Goal: Task Accomplishment & Management: Use online tool/utility

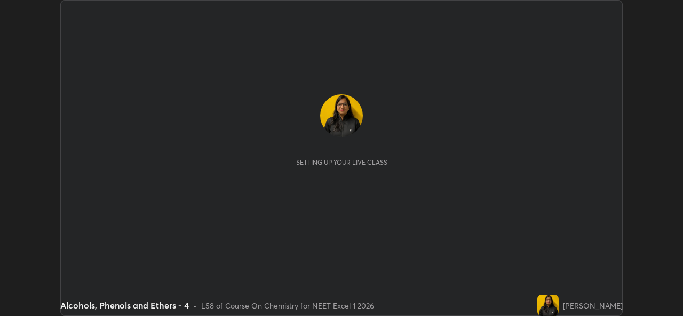
scroll to position [316, 682]
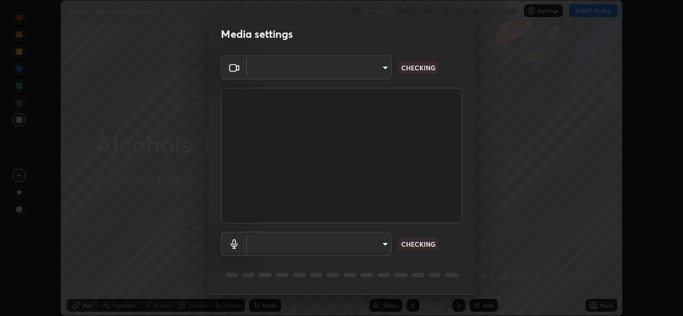
type input "9788daf0cbf52dd0d374ba9f0d4f11576c03820bc15fcf9a4a11f890b69d92bf"
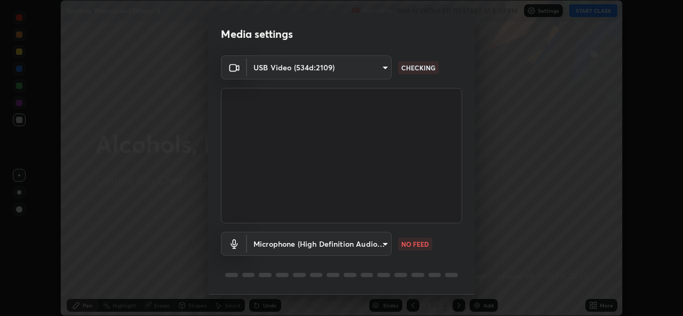
scroll to position [34, 0]
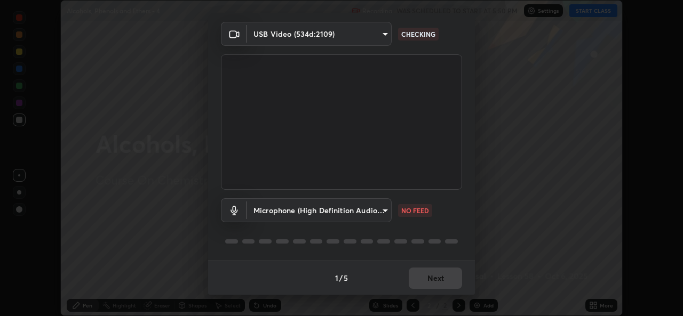
click at [383, 212] on body "Erase all Alcohols, Phenols and Ethers - 4 Recording WAS SCHEDULED TO START AT …" at bounding box center [341, 158] width 683 height 316
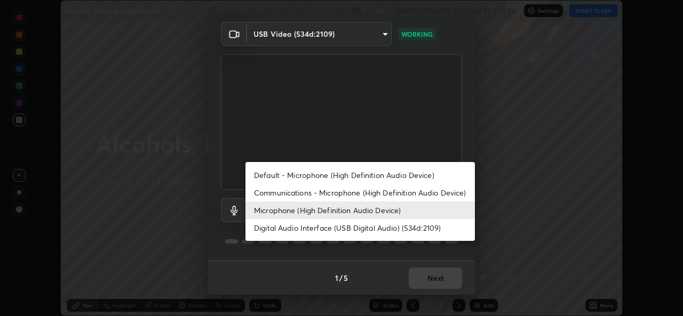
click at [346, 172] on li "Default - Microphone (High Definition Audio Device)" at bounding box center [359, 175] width 229 height 18
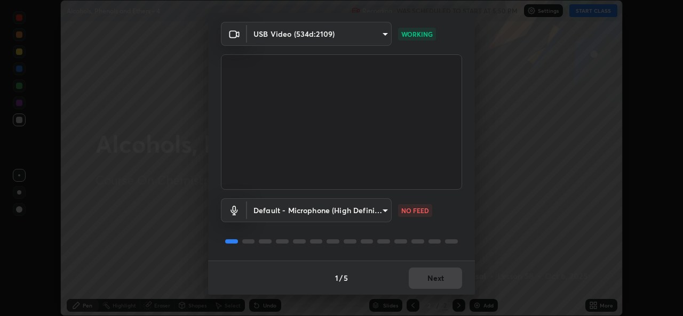
click at [382, 210] on body "Erase all Alcohols, Phenols and Ethers - 4 Recording WAS SCHEDULED TO START AT …" at bounding box center [341, 158] width 683 height 316
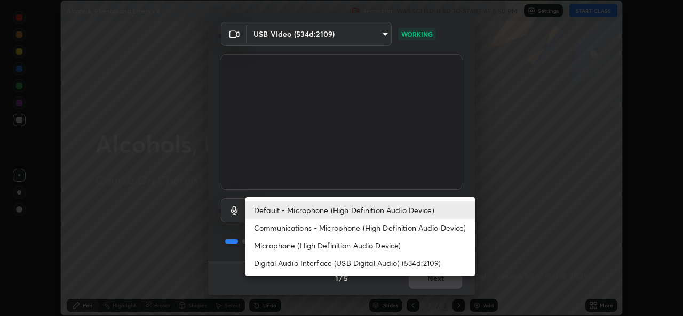
click at [367, 246] on li "Microphone (High Definition Audio Device)" at bounding box center [359, 246] width 229 height 18
type input "345f5d8304a1ab30e3d14ed5696ced08ebab0189725ef91838db04cd8f5619d4"
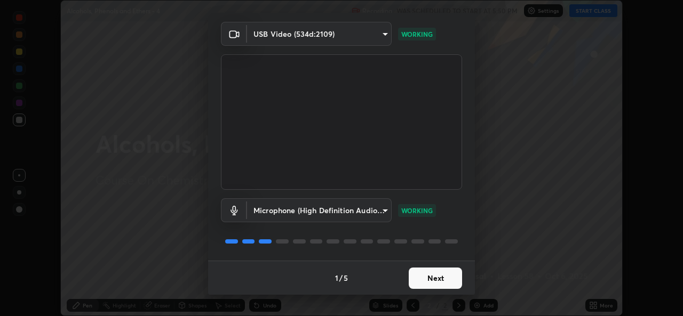
click at [437, 282] on button "Next" at bounding box center [435, 278] width 53 height 21
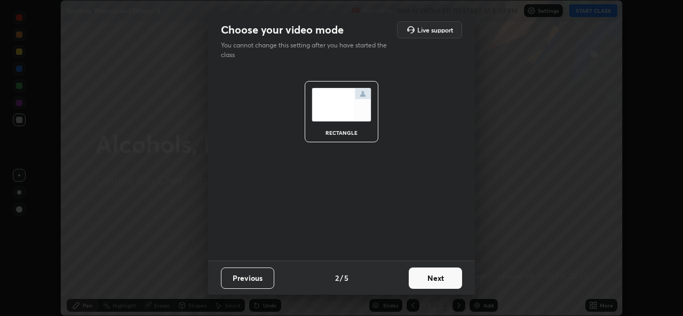
click at [438, 281] on button "Next" at bounding box center [435, 278] width 53 height 21
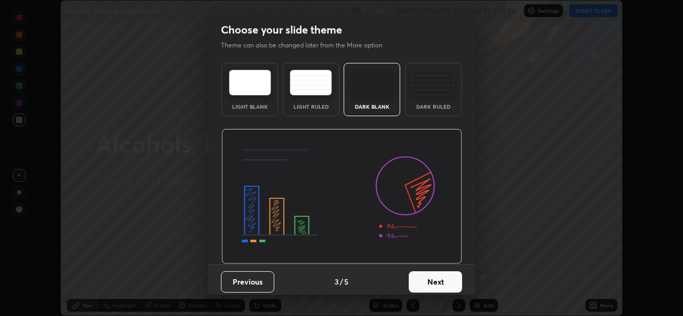
click at [444, 279] on button "Next" at bounding box center [435, 281] width 53 height 21
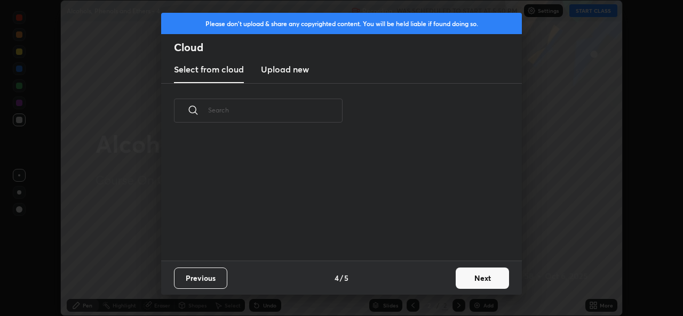
scroll to position [4, 6]
click at [464, 280] on button "Next" at bounding box center [481, 278] width 53 height 21
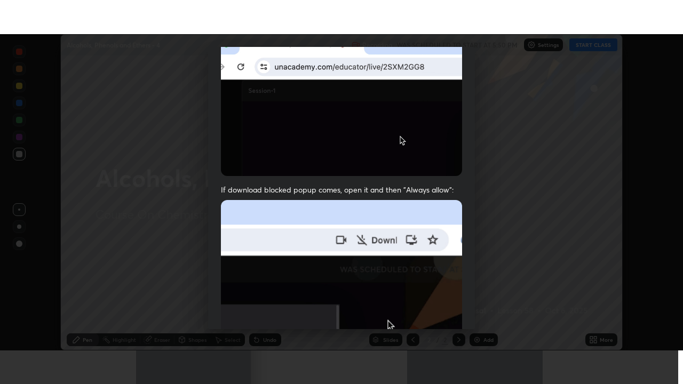
scroll to position [251, 0]
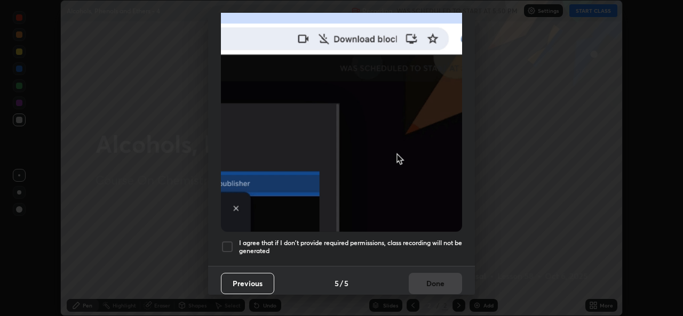
click at [234, 241] on div "I agree that if I don't provide required permissions, class recording will not …" at bounding box center [341, 247] width 241 height 13
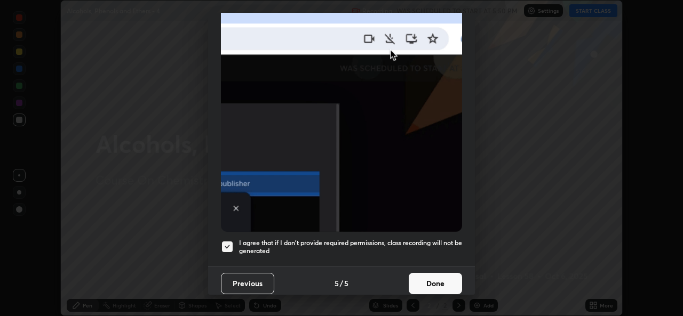
click at [441, 280] on button "Done" at bounding box center [435, 283] width 53 height 21
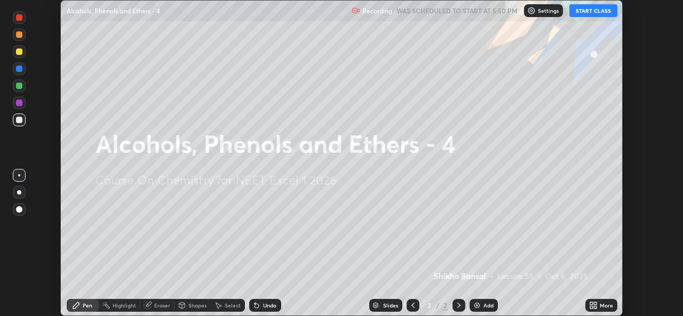
click at [587, 11] on button "START CLASS" at bounding box center [593, 10] width 48 height 13
click at [605, 306] on div "More" at bounding box center [605, 305] width 13 height 5
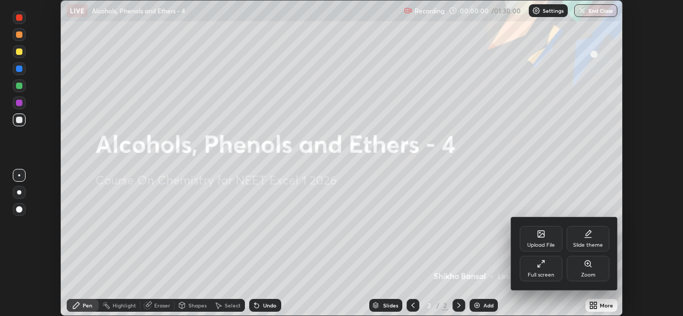
click at [547, 279] on div "Full screen" at bounding box center [540, 269] width 43 height 26
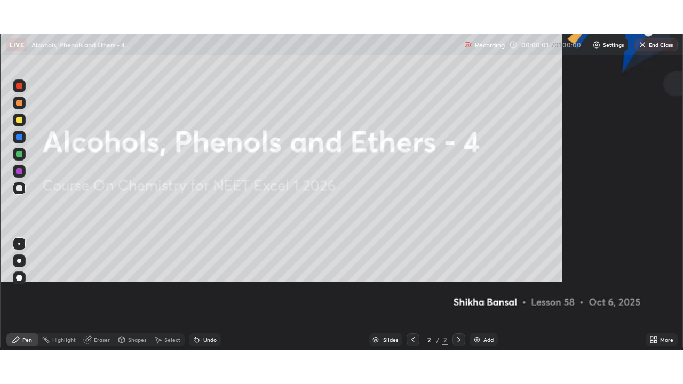
scroll to position [384, 683]
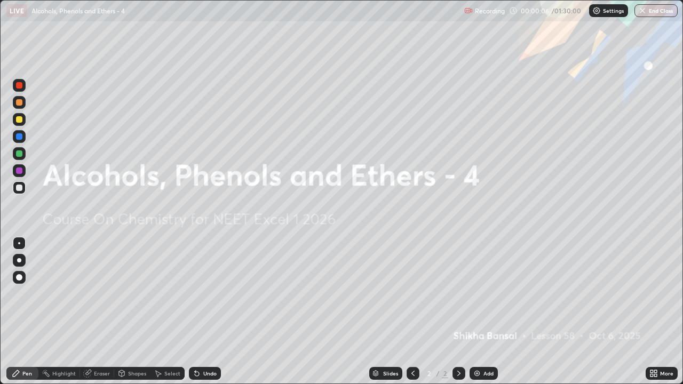
click at [23, 122] on div at bounding box center [19, 119] width 13 height 13
click at [478, 316] on img at bounding box center [477, 373] width 9 height 9
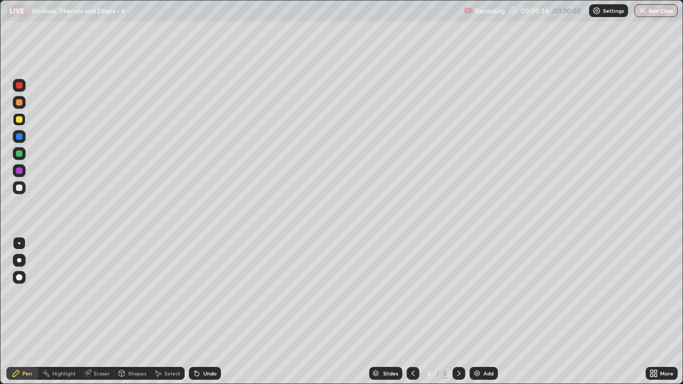
click at [23, 189] on div at bounding box center [19, 187] width 13 height 13
click at [23, 124] on div at bounding box center [19, 119] width 13 height 13
click at [20, 185] on div at bounding box center [19, 188] width 6 height 6
click at [479, 316] on div "Add" at bounding box center [483, 373] width 28 height 13
click at [412, 316] on icon at bounding box center [413, 373] width 9 height 9
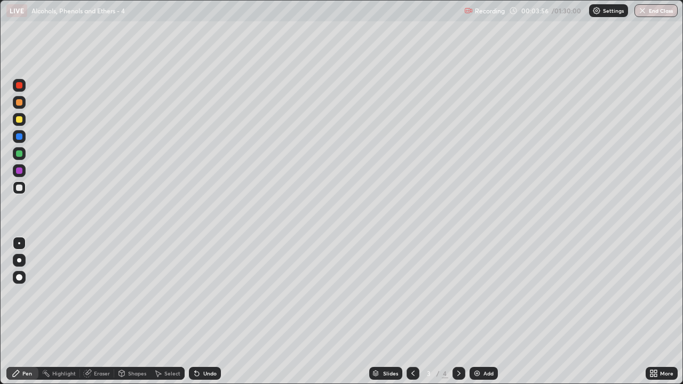
click at [19, 158] on div at bounding box center [19, 153] width 13 height 13
click at [460, 316] on icon at bounding box center [458, 373] width 9 height 9
click at [20, 187] on div at bounding box center [19, 188] width 6 height 6
click at [20, 124] on div at bounding box center [19, 119] width 13 height 13
click at [23, 188] on div at bounding box center [19, 187] width 13 height 13
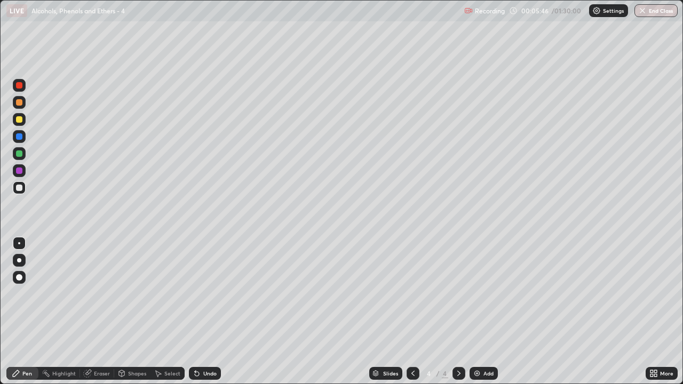
click at [195, 316] on icon at bounding box center [197, 374] width 4 height 4
click at [200, 316] on div "Undo" at bounding box center [205, 373] width 32 height 13
click at [205, 316] on div "Undo" at bounding box center [209, 373] width 13 height 5
click at [207, 316] on div "Undo" at bounding box center [205, 373] width 32 height 13
click at [209, 316] on div "Undo" at bounding box center [209, 373] width 13 height 5
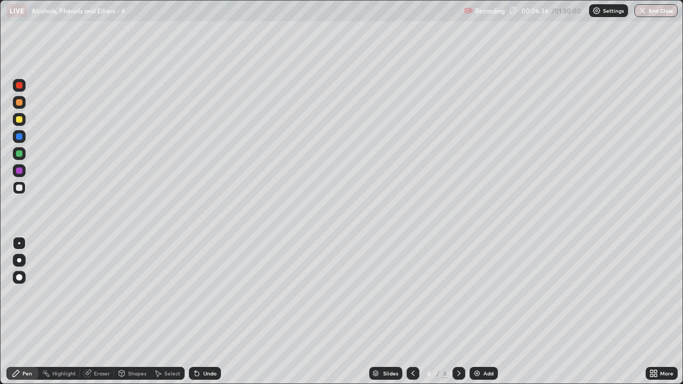
click at [20, 133] on div at bounding box center [19, 136] width 6 height 6
click at [23, 121] on div at bounding box center [19, 119] width 13 height 13
click at [484, 316] on div "Add" at bounding box center [488, 373] width 10 height 5
click at [23, 188] on div at bounding box center [19, 187] width 13 height 13
click at [23, 152] on div at bounding box center [19, 153] width 13 height 13
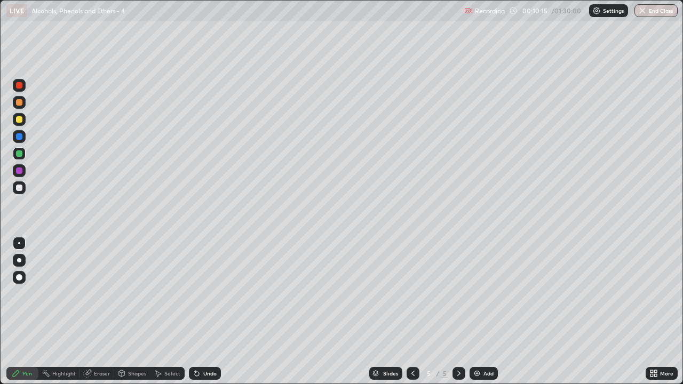
click at [20, 119] on div at bounding box center [19, 119] width 6 height 6
click at [483, 316] on div "Add" at bounding box center [488, 373] width 10 height 5
click at [20, 188] on div at bounding box center [19, 188] width 6 height 6
click at [477, 316] on img at bounding box center [477, 373] width 9 height 9
click at [411, 316] on icon at bounding box center [413, 373] width 9 height 9
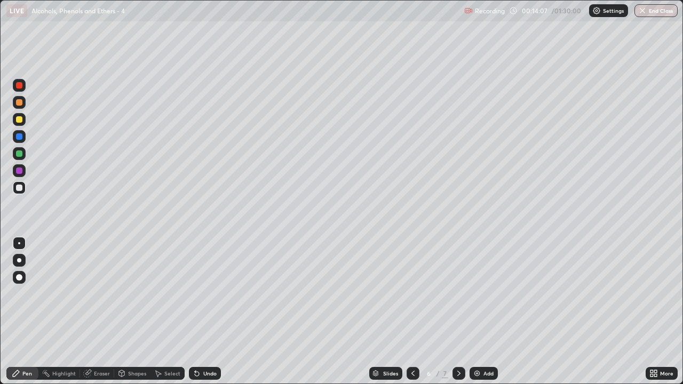
click at [457, 316] on icon at bounding box center [458, 373] width 9 height 9
click at [19, 120] on div at bounding box center [19, 119] width 6 height 6
click at [482, 316] on div "Add" at bounding box center [483, 373] width 28 height 13
click at [25, 191] on div at bounding box center [19, 187] width 13 height 13
click at [21, 156] on div at bounding box center [19, 153] width 6 height 6
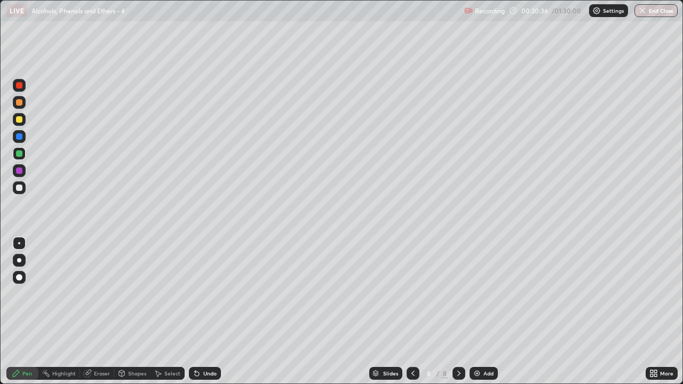
click at [24, 190] on div at bounding box center [19, 187] width 13 height 13
click at [19, 155] on div at bounding box center [19, 153] width 6 height 6
click at [22, 185] on div at bounding box center [19, 187] width 13 height 13
click at [23, 154] on div at bounding box center [19, 153] width 13 height 13
click at [483, 316] on div "Add" at bounding box center [488, 373] width 10 height 5
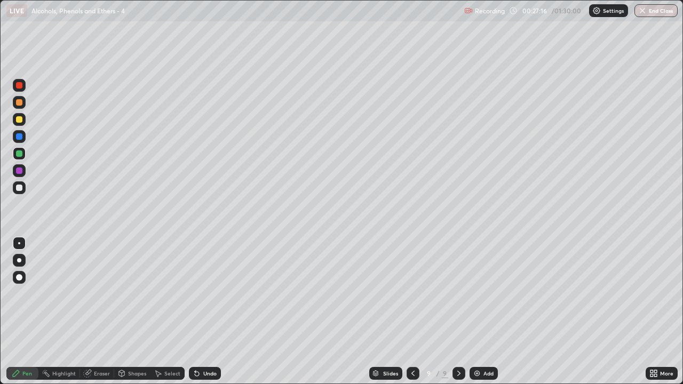
click at [413, 316] on icon at bounding box center [413, 373] width 9 height 9
click at [458, 316] on icon at bounding box center [458, 373] width 9 height 9
click at [22, 124] on div at bounding box center [19, 119] width 13 height 13
click at [20, 188] on div at bounding box center [19, 188] width 6 height 6
click at [102, 316] on div "Eraser" at bounding box center [102, 373] width 16 height 5
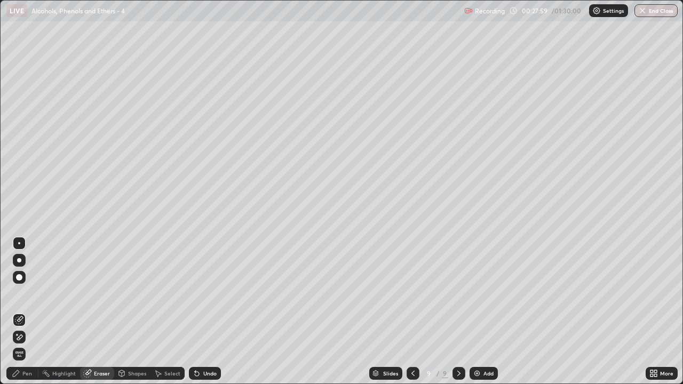
click at [27, 316] on div "Pen" at bounding box center [27, 373] width 10 height 5
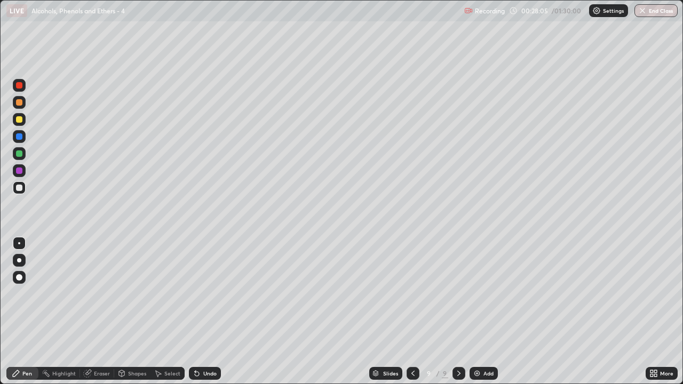
click at [20, 154] on div at bounding box center [19, 153] width 6 height 6
click at [19, 121] on div at bounding box center [19, 119] width 6 height 6
click at [20, 166] on div at bounding box center [19, 170] width 13 height 13
click at [21, 154] on div at bounding box center [19, 153] width 6 height 6
click at [25, 191] on div at bounding box center [19, 187] width 13 height 13
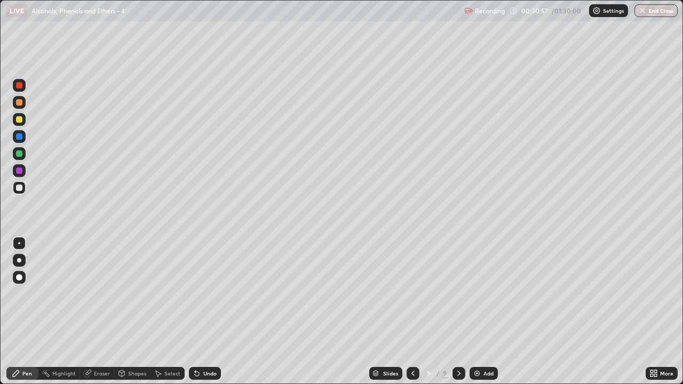
click at [23, 157] on div at bounding box center [19, 153] width 13 height 13
click at [96, 316] on div "Eraser" at bounding box center [97, 373] width 34 height 13
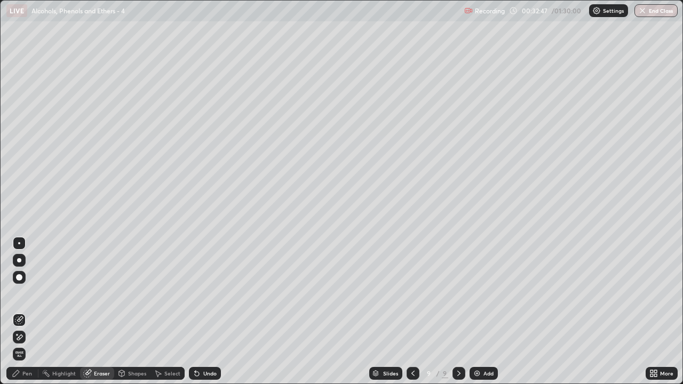
click at [28, 316] on div "Pen" at bounding box center [27, 373] width 10 height 5
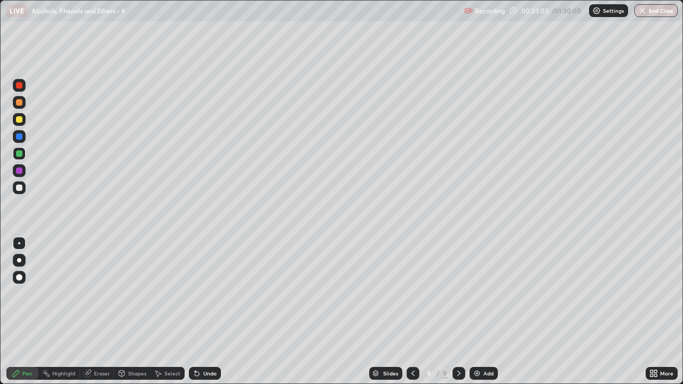
click at [478, 316] on img at bounding box center [477, 373] width 9 height 9
click at [24, 121] on div at bounding box center [19, 119] width 13 height 13
click at [21, 193] on div at bounding box center [19, 187] width 13 height 13
click at [19, 104] on div at bounding box center [19, 102] width 6 height 6
click at [486, 316] on div "Add" at bounding box center [488, 373] width 10 height 5
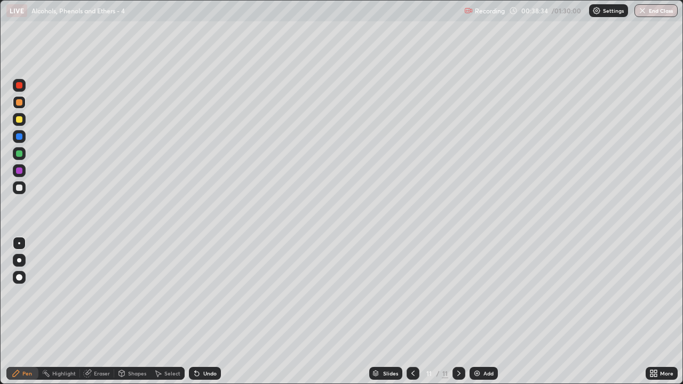
click at [23, 124] on div at bounding box center [19, 119] width 13 height 13
click at [18, 190] on div at bounding box center [19, 188] width 6 height 6
click at [20, 123] on div at bounding box center [19, 119] width 13 height 13
click at [23, 187] on div at bounding box center [19, 187] width 13 height 13
click at [21, 122] on div at bounding box center [19, 119] width 6 height 6
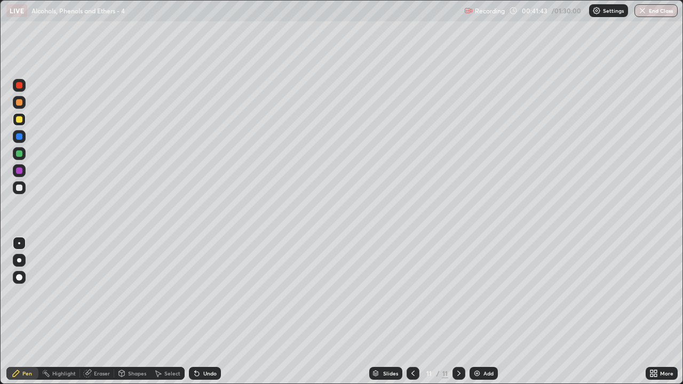
click at [206, 316] on div "Undo" at bounding box center [209, 373] width 13 height 5
click at [483, 316] on div "Add" at bounding box center [488, 373] width 10 height 5
click at [20, 188] on div at bounding box center [19, 188] width 6 height 6
click at [20, 124] on div at bounding box center [19, 119] width 13 height 13
click at [18, 156] on div at bounding box center [19, 153] width 6 height 6
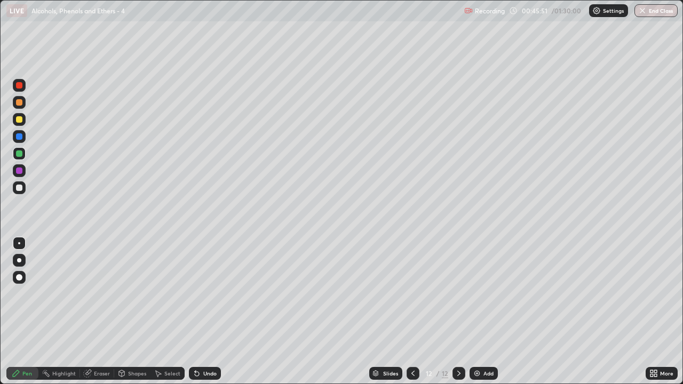
click at [477, 316] on img at bounding box center [477, 373] width 9 height 9
click at [21, 124] on div at bounding box center [19, 119] width 13 height 13
click at [23, 191] on div at bounding box center [19, 187] width 13 height 13
click at [20, 155] on div at bounding box center [19, 153] width 6 height 6
click at [24, 190] on div at bounding box center [19, 187] width 13 height 13
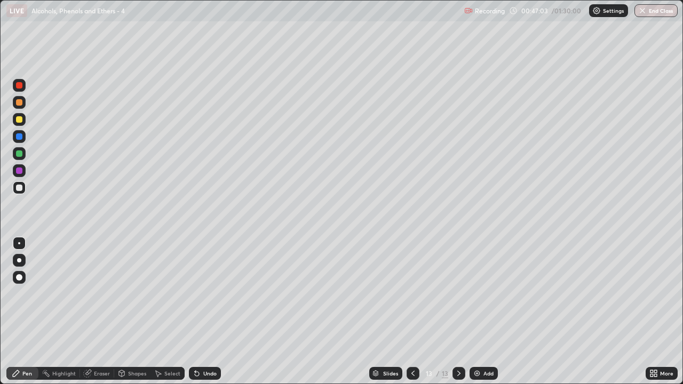
click at [203, 316] on div "Undo" at bounding box center [209, 373] width 13 height 5
click at [25, 159] on div at bounding box center [19, 153] width 13 height 17
click at [20, 188] on div at bounding box center [19, 188] width 6 height 6
click at [481, 316] on div "Add" at bounding box center [483, 373] width 28 height 13
click at [22, 122] on div at bounding box center [19, 119] width 13 height 13
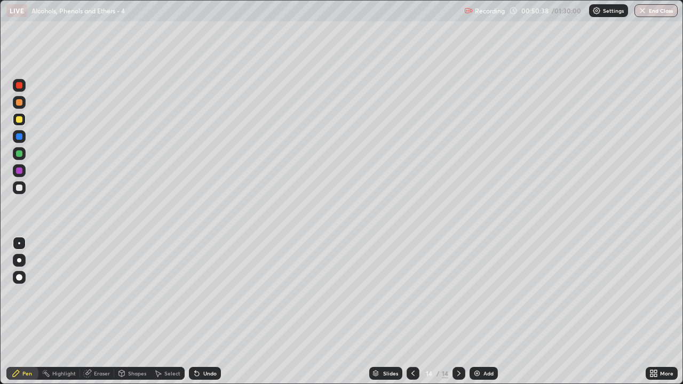
click at [22, 190] on div at bounding box center [19, 187] width 13 height 13
click at [21, 156] on div at bounding box center [19, 153] width 6 height 6
click at [20, 119] on div at bounding box center [19, 119] width 6 height 6
click at [23, 156] on div at bounding box center [19, 153] width 13 height 13
click at [20, 188] on div at bounding box center [19, 188] width 6 height 6
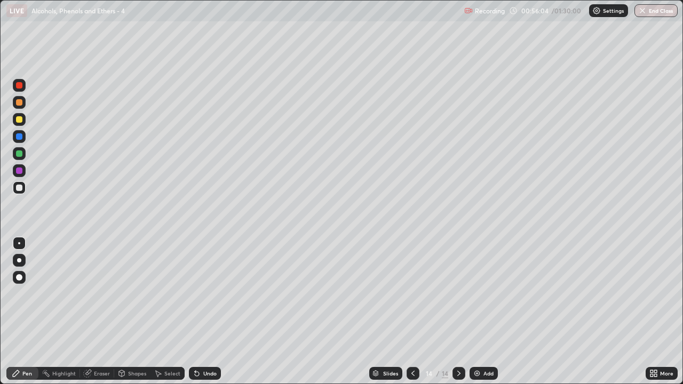
click at [475, 316] on img at bounding box center [477, 373] width 9 height 9
click at [21, 121] on div at bounding box center [19, 119] width 6 height 6
click at [205, 316] on div "Undo" at bounding box center [205, 373] width 32 height 13
click at [22, 190] on div at bounding box center [19, 187] width 13 height 13
click at [23, 119] on div at bounding box center [19, 119] width 13 height 13
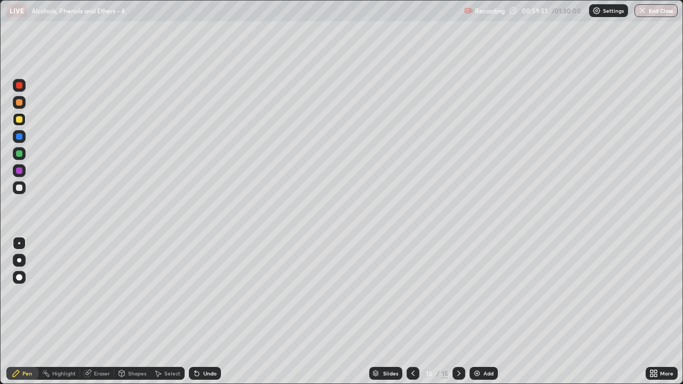
click at [412, 316] on icon at bounding box center [413, 373] width 9 height 9
click at [458, 316] on icon at bounding box center [458, 373] width 9 height 9
click at [484, 316] on div "Add" at bounding box center [488, 373] width 10 height 5
click at [23, 194] on div at bounding box center [19, 187] width 13 height 13
click at [19, 154] on div at bounding box center [19, 153] width 6 height 6
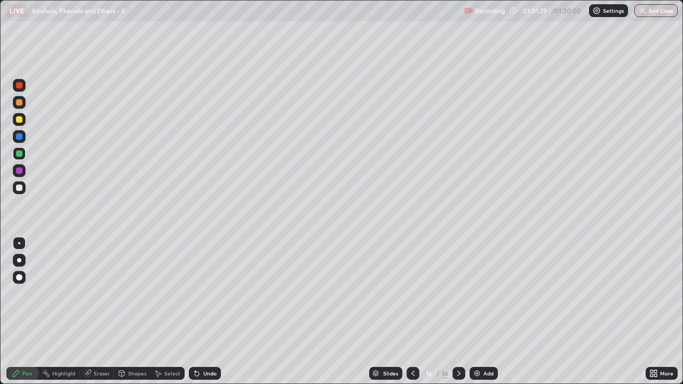
click at [19, 188] on div at bounding box center [19, 188] width 6 height 6
click at [23, 125] on div at bounding box center [19, 119] width 13 height 17
click at [20, 188] on div at bounding box center [19, 188] width 6 height 6
click at [21, 156] on div at bounding box center [19, 153] width 6 height 6
click at [479, 316] on img at bounding box center [477, 373] width 9 height 9
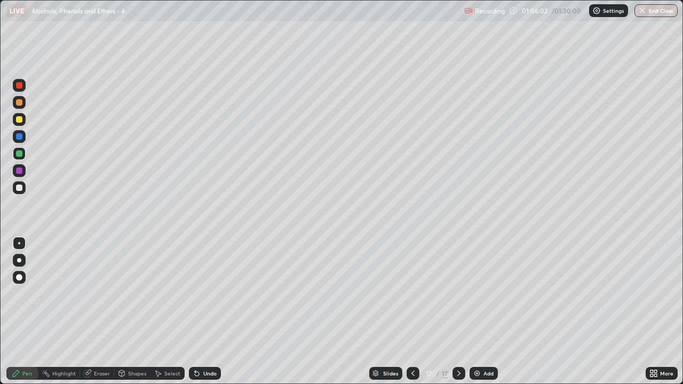
click at [20, 188] on div at bounding box center [19, 188] width 6 height 6
click at [20, 118] on div at bounding box center [19, 119] width 6 height 6
click at [20, 188] on div at bounding box center [19, 188] width 6 height 6
click at [481, 316] on div "Add" at bounding box center [483, 373] width 28 height 13
click at [22, 124] on div at bounding box center [19, 119] width 13 height 13
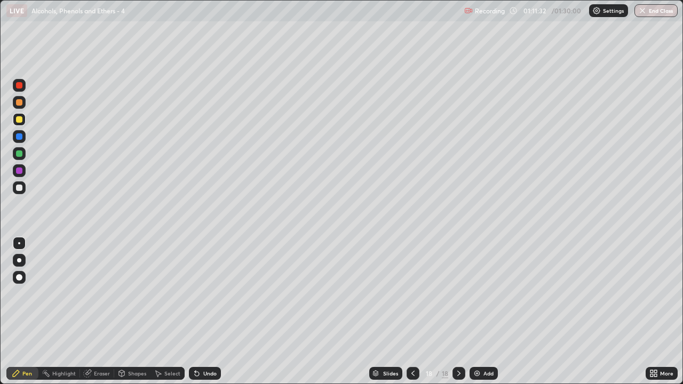
click at [20, 190] on div at bounding box center [19, 188] width 6 height 6
click at [411, 316] on icon at bounding box center [413, 373] width 9 height 9
click at [412, 316] on icon at bounding box center [413, 373] width 9 height 9
click at [413, 316] on icon at bounding box center [412, 373] width 3 height 5
click at [411, 316] on icon at bounding box center [413, 373] width 9 height 9
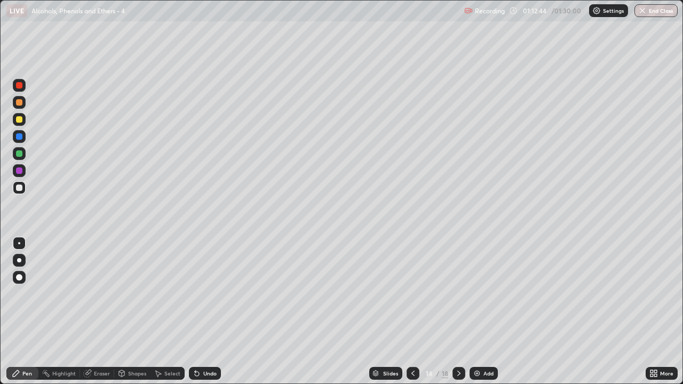
click at [412, 316] on div at bounding box center [412, 373] width 13 height 13
click at [410, 316] on icon at bounding box center [413, 373] width 9 height 9
click at [412, 316] on icon at bounding box center [412, 373] width 3 height 5
click at [458, 316] on icon at bounding box center [458, 373] width 9 height 9
click at [459, 316] on icon at bounding box center [458, 373] width 3 height 5
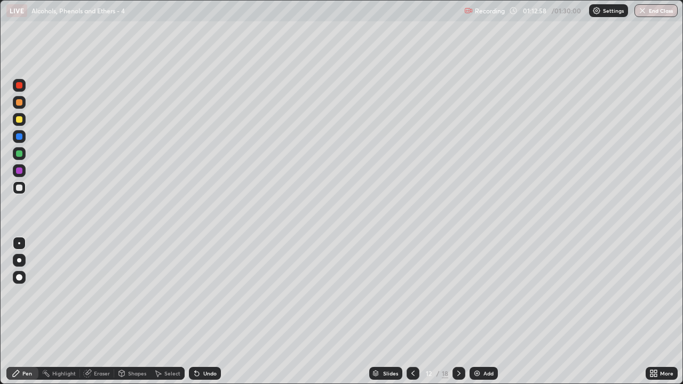
click at [458, 316] on icon at bounding box center [458, 373] width 9 height 9
click at [462, 316] on div at bounding box center [458, 373] width 13 height 13
click at [458, 316] on icon at bounding box center [458, 373] width 9 height 9
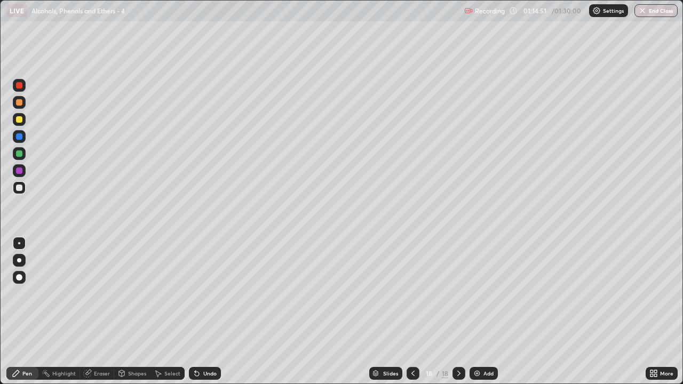
click at [21, 124] on div at bounding box center [19, 119] width 13 height 13
click at [201, 316] on div "Undo" at bounding box center [205, 373] width 32 height 13
click at [23, 156] on div at bounding box center [19, 153] width 13 height 13
click at [478, 316] on img at bounding box center [477, 373] width 9 height 9
click at [22, 122] on div at bounding box center [19, 119] width 13 height 13
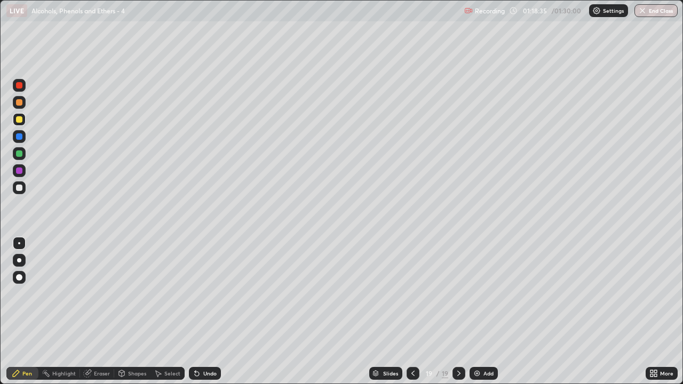
click at [23, 188] on div at bounding box center [19, 187] width 13 height 13
click at [20, 155] on div at bounding box center [19, 153] width 6 height 6
click at [22, 188] on div at bounding box center [19, 188] width 6 height 6
click at [23, 120] on div at bounding box center [19, 119] width 13 height 13
click at [25, 188] on div at bounding box center [19, 187] width 13 height 13
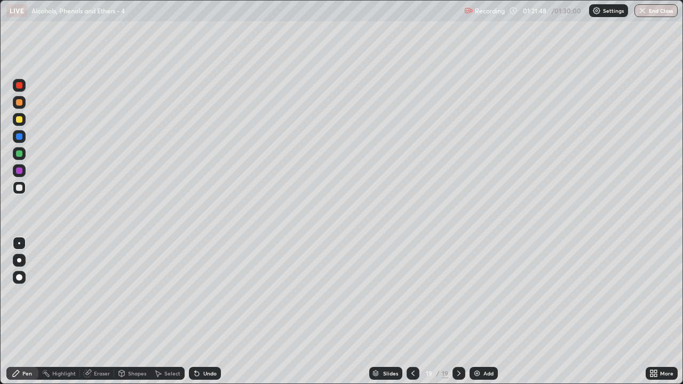
click at [17, 154] on div at bounding box center [19, 153] width 6 height 6
click at [483, 316] on div "Add" at bounding box center [488, 373] width 10 height 5
click at [20, 122] on div at bounding box center [19, 119] width 6 height 6
click at [205, 316] on div "Undo" at bounding box center [209, 373] width 13 height 5
click at [206, 316] on div "Undo" at bounding box center [209, 373] width 13 height 5
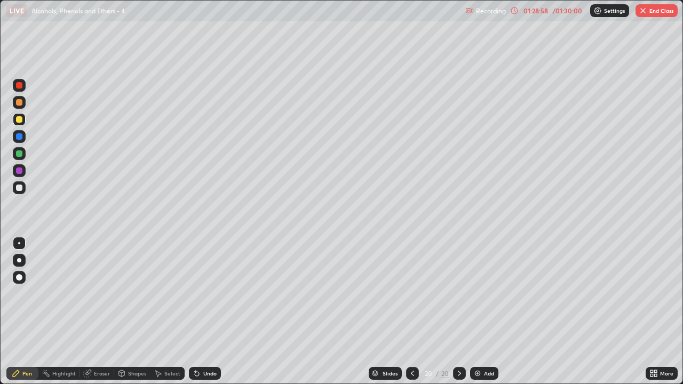
click at [207, 316] on div "Undo" at bounding box center [209, 373] width 13 height 5
click at [209, 316] on div "Undo" at bounding box center [209, 373] width 13 height 5
click at [208, 316] on div "Undo" at bounding box center [209, 373] width 13 height 5
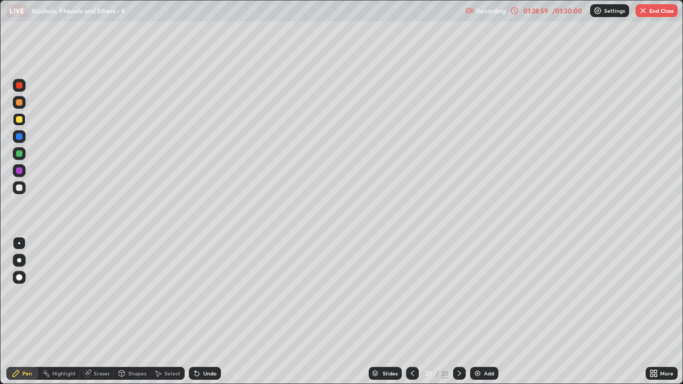
click at [209, 316] on div "Undo" at bounding box center [209, 373] width 13 height 5
click at [208, 316] on div "Undo" at bounding box center [209, 373] width 13 height 5
click at [209, 316] on div "Undo" at bounding box center [209, 373] width 13 height 5
click at [210, 316] on div "Undo" at bounding box center [209, 373] width 13 height 5
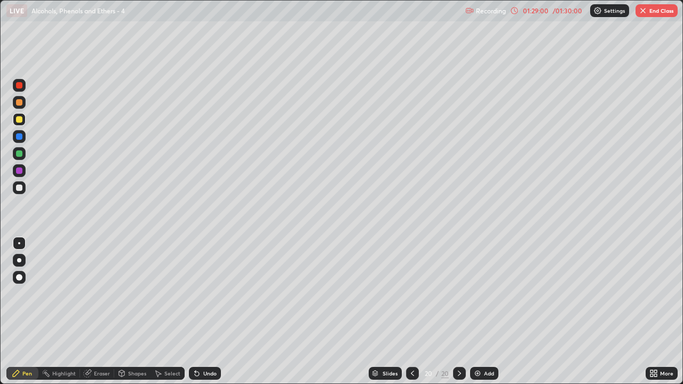
click at [209, 316] on div "Undo" at bounding box center [209, 373] width 13 height 5
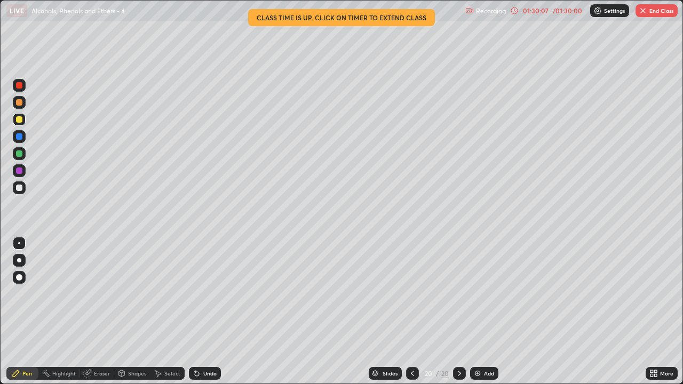
click at [665, 11] on button "End Class" at bounding box center [656, 10] width 42 height 13
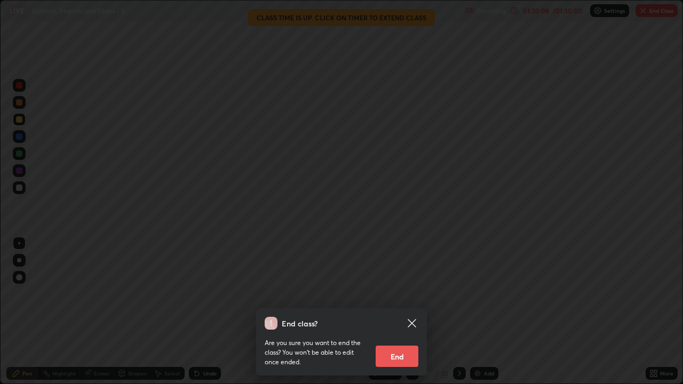
click at [394, 316] on button "End" at bounding box center [396, 356] width 43 height 21
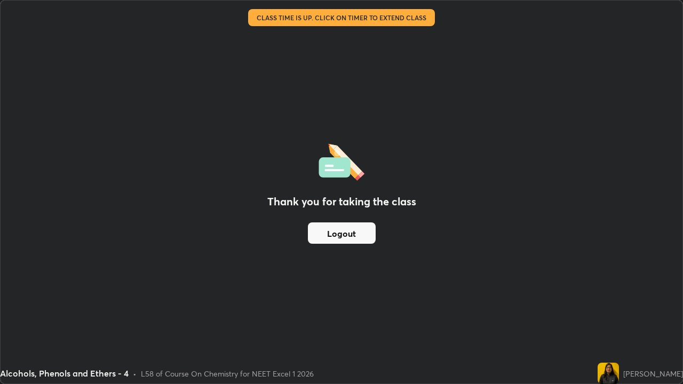
click at [338, 234] on button "Logout" at bounding box center [342, 232] width 68 height 21
click at [338, 236] on button "Logout" at bounding box center [342, 232] width 68 height 21
